Goal: Navigation & Orientation: Go to known website

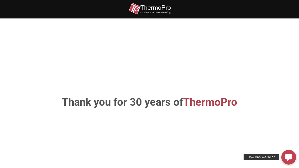
click at [147, 10] on img at bounding box center [150, 9] width 42 height 12
click at [163, 10] on img at bounding box center [150, 9] width 42 height 12
click at [128, 108] on h1 "Thank you for 30 years of ThermoPro" at bounding box center [149, 102] width 275 height 11
click at [218, 105] on span "ThermoPro" at bounding box center [210, 102] width 54 height 12
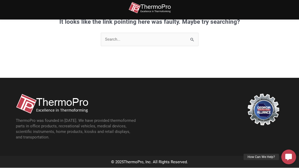
scroll to position [148, 0]
